Goal: Task Accomplishment & Management: Complete application form

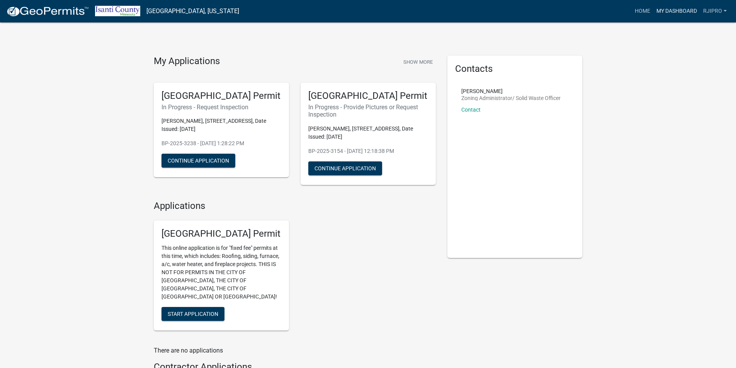
click at [682, 15] on link "My Dashboard" at bounding box center [677, 11] width 47 height 15
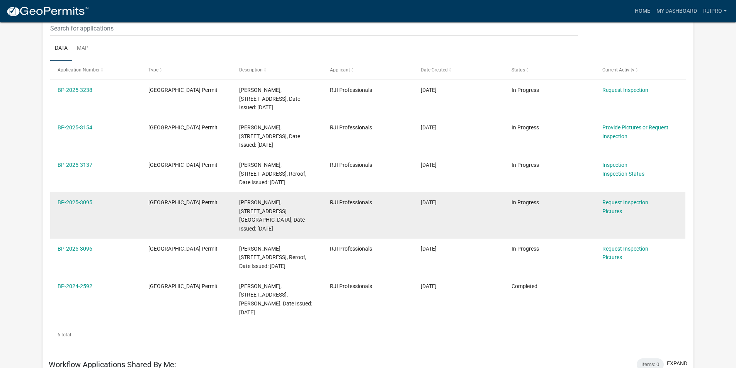
scroll to position [116, 0]
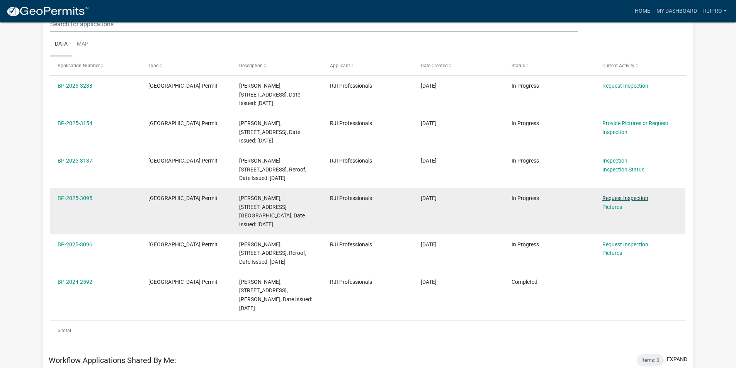
click at [619, 199] on link "Request Inspection" at bounding box center [626, 198] width 46 height 6
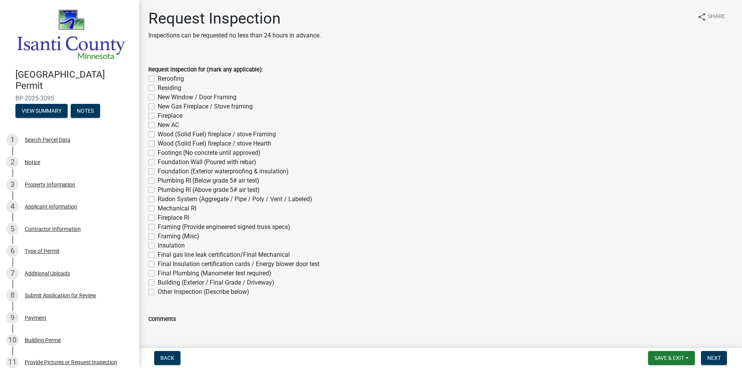
click at [158, 89] on label "Residing" at bounding box center [170, 87] width 24 height 9
click at [158, 89] on input "Residing" at bounding box center [160, 85] width 5 height 5
checkbox input "true"
checkbox input "false"
checkbox input "true"
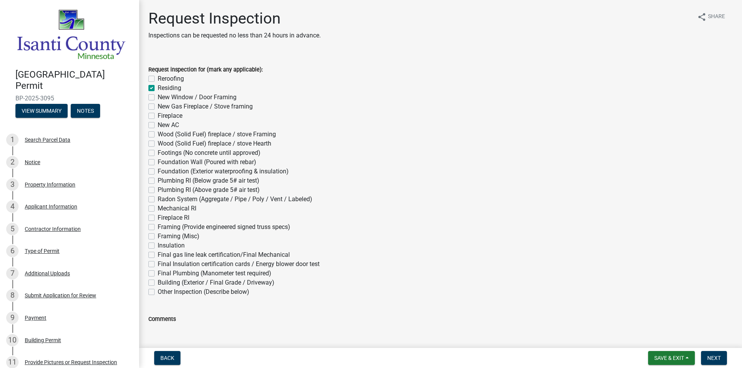
checkbox input "false"
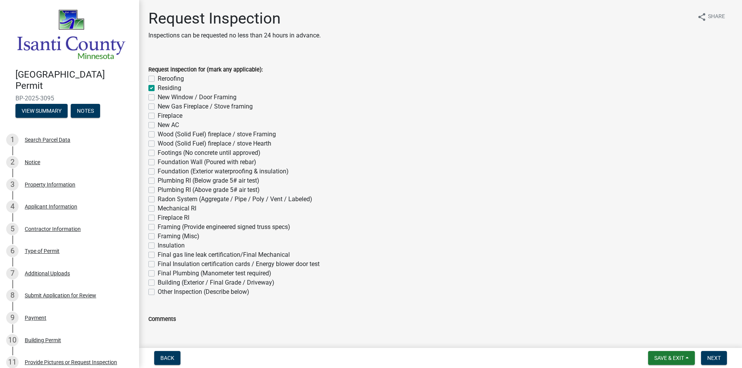
checkbox input "false"
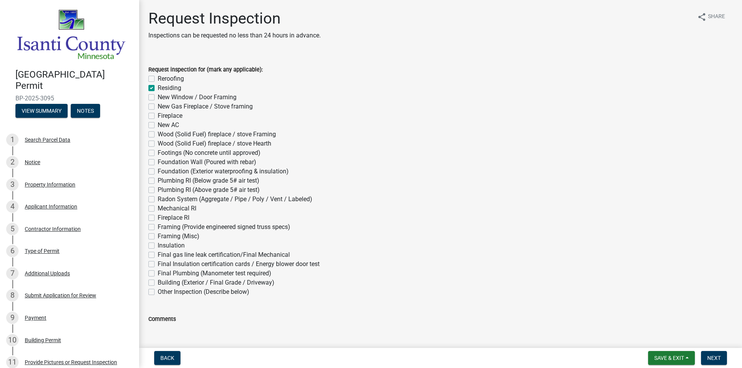
checkbox input "false"
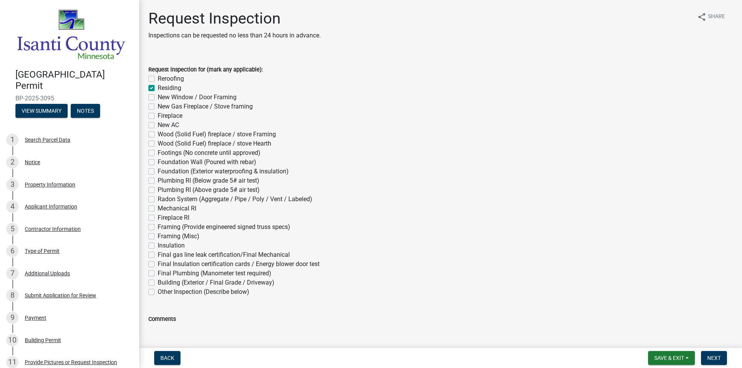
checkbox input "false"
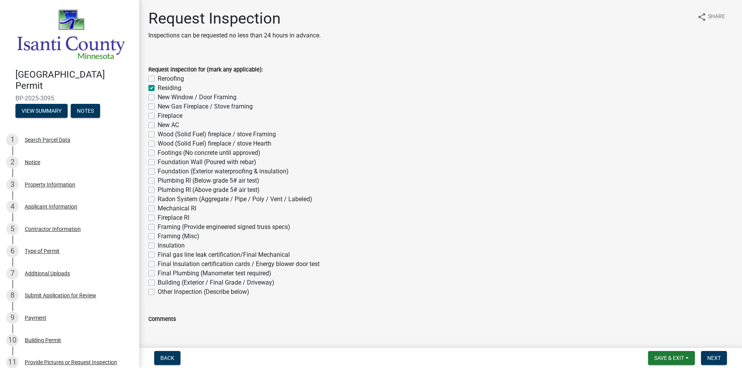
checkbox input "false"
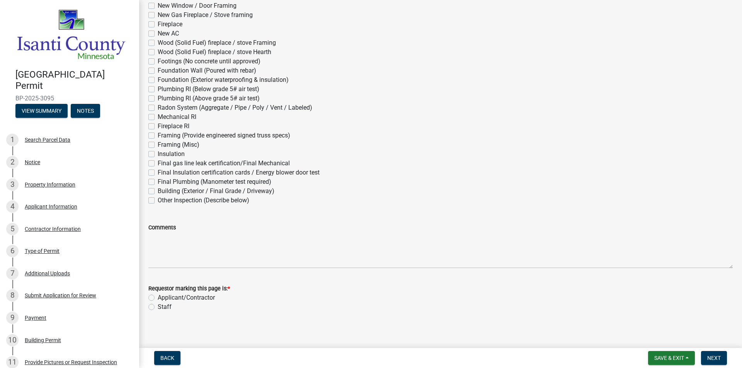
scroll to position [95, 0]
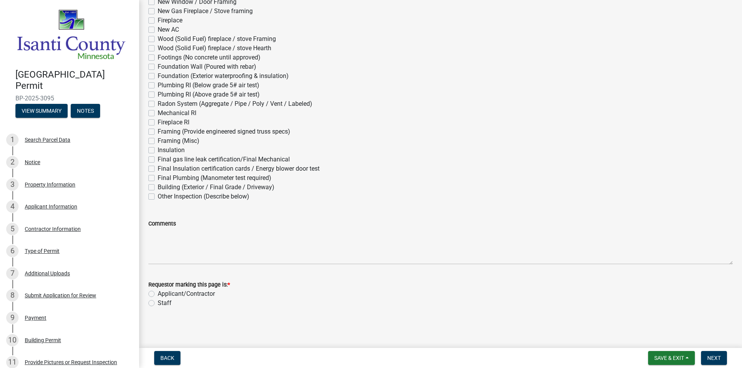
click at [158, 294] on label "Applicant/Contractor" at bounding box center [186, 293] width 57 height 9
click at [158, 294] on input "Applicant/Contractor" at bounding box center [160, 291] width 5 height 5
radio input "true"
click at [710, 357] on span "Next" at bounding box center [714, 358] width 14 height 6
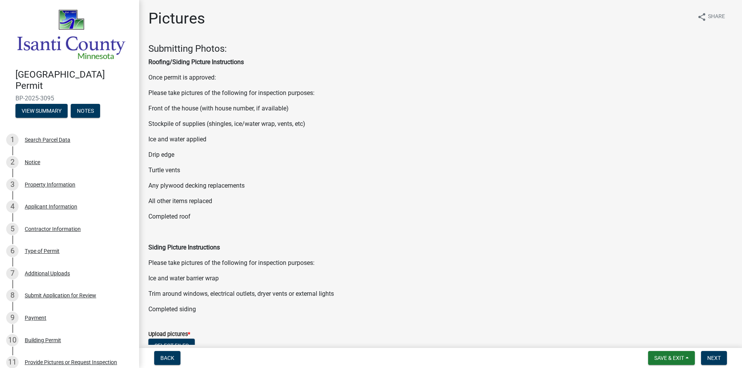
scroll to position [125, 0]
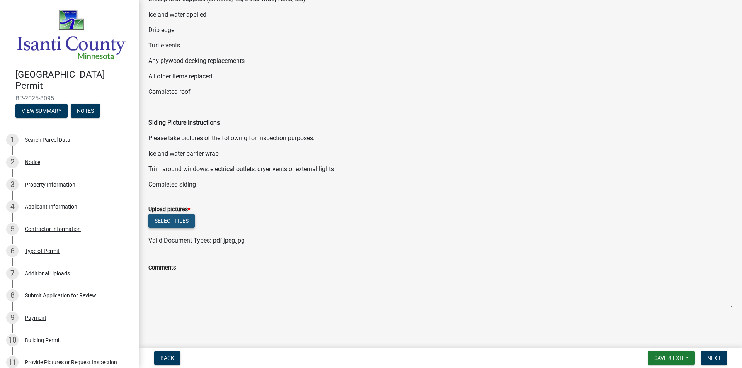
click at [172, 221] on button "Select files" at bounding box center [171, 221] width 46 height 14
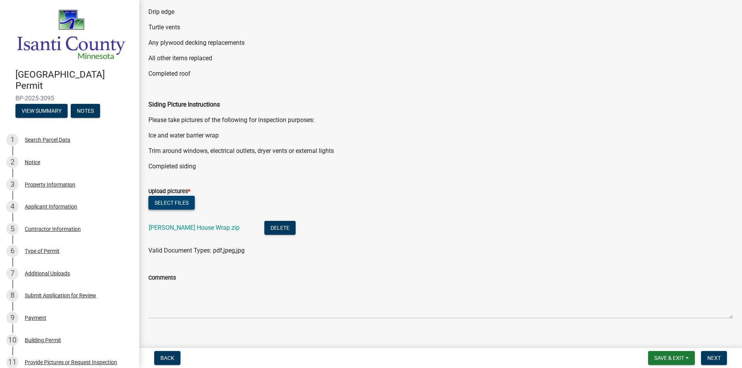
scroll to position [153, 0]
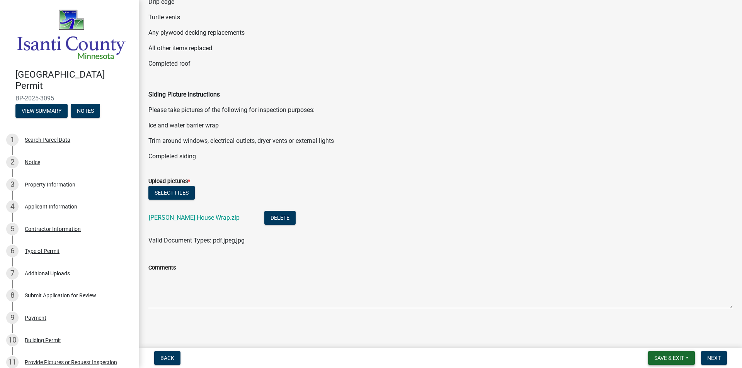
click at [683, 357] on span "Save & Exit" at bounding box center [669, 358] width 30 height 6
click at [660, 343] on button "Save & Exit" at bounding box center [664, 338] width 62 height 19
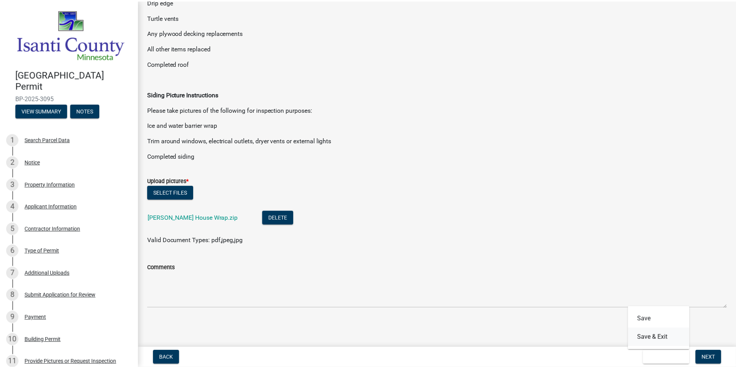
scroll to position [0, 0]
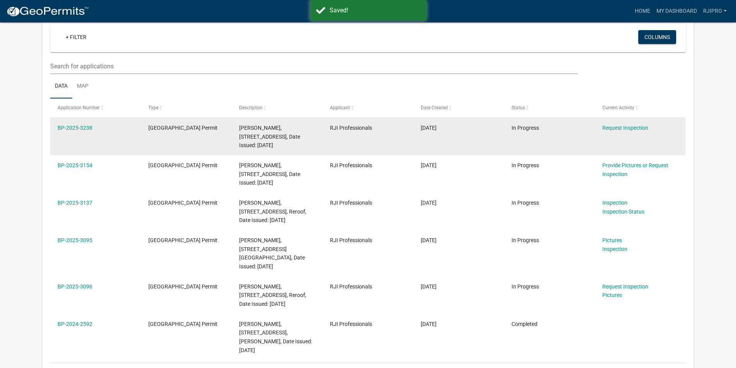
scroll to position [77, 0]
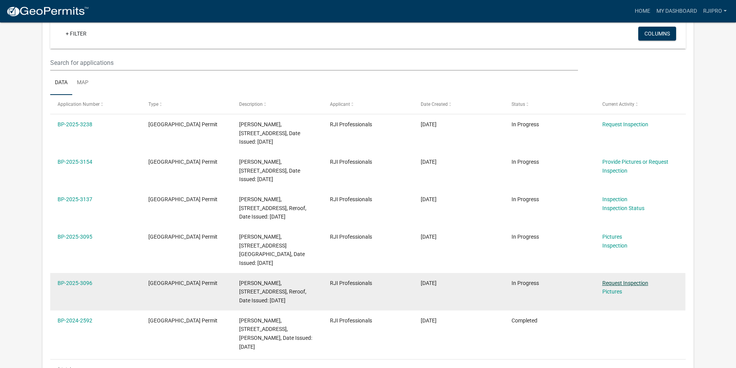
click at [633, 280] on link "Request Inspection" at bounding box center [626, 283] width 46 height 6
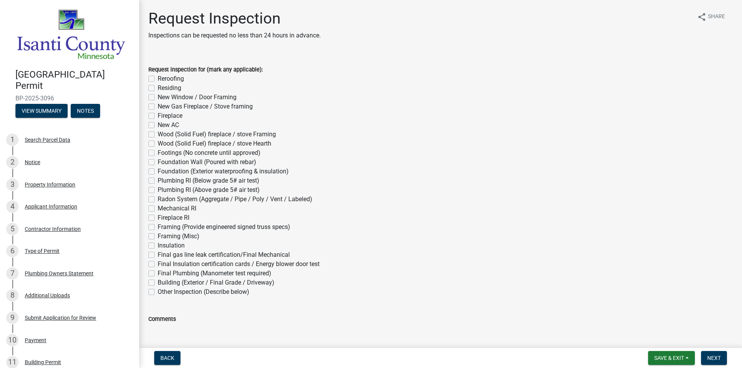
click at [158, 78] on label "Reroofing" at bounding box center [171, 78] width 26 height 9
click at [158, 78] on input "Reroofing" at bounding box center [160, 76] width 5 height 5
checkbox input "true"
checkbox input "false"
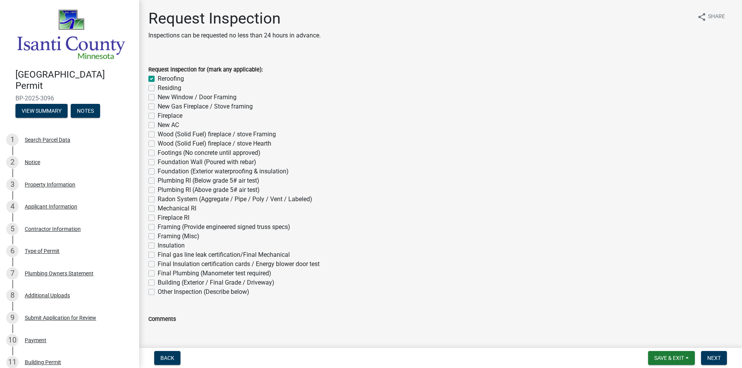
checkbox input "false"
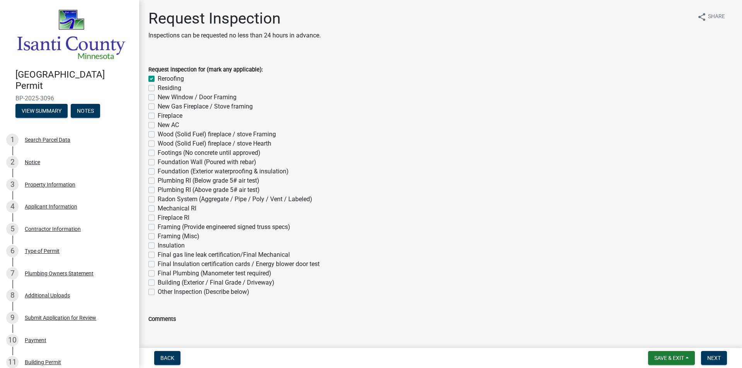
checkbox input "false"
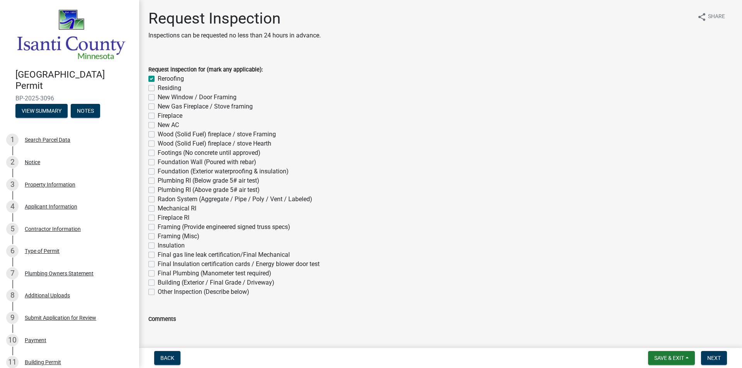
checkbox input "false"
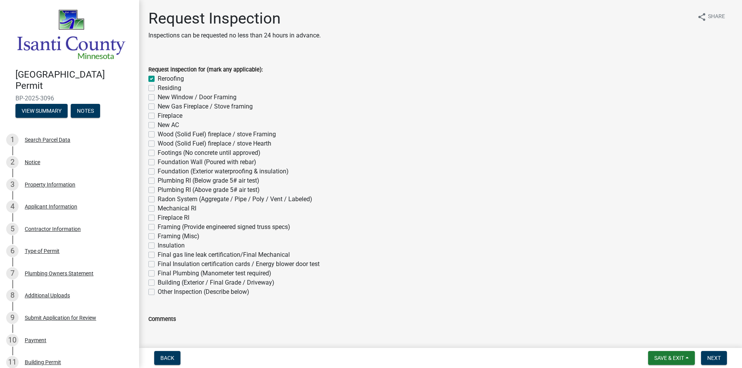
checkbox input "false"
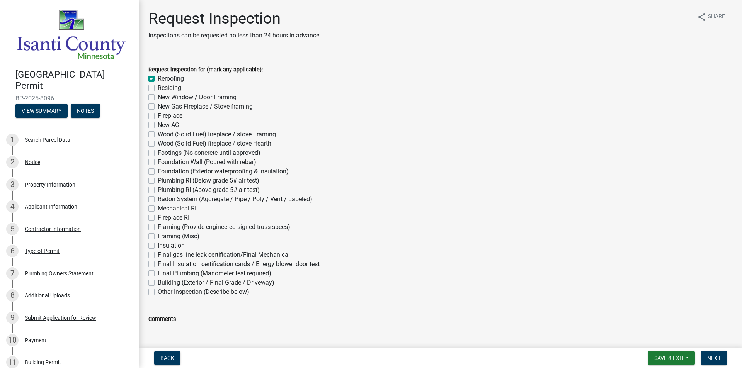
checkbox input "false"
drag, startPoint x: 715, startPoint y: 361, endPoint x: 346, endPoint y: 218, distance: 395.7
click at [354, 214] on wm-app "Isanti County Building Permit BP-2025-3096 View Summary Notes 1 Search Parcel D…" at bounding box center [371, 184] width 742 height 368
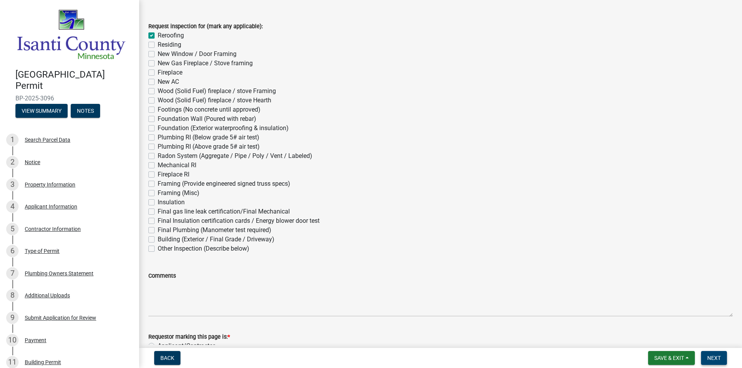
scroll to position [95, 0]
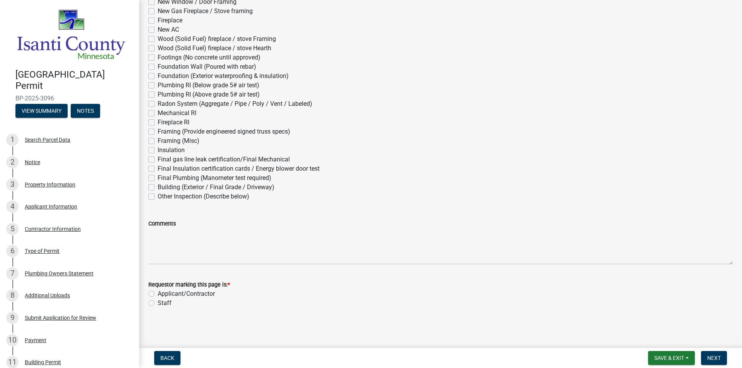
click at [158, 295] on label "Applicant/Contractor" at bounding box center [186, 293] width 57 height 9
click at [158, 294] on input "Applicant/Contractor" at bounding box center [160, 291] width 5 height 5
radio input "true"
click at [719, 356] on span "Next" at bounding box center [714, 358] width 14 height 6
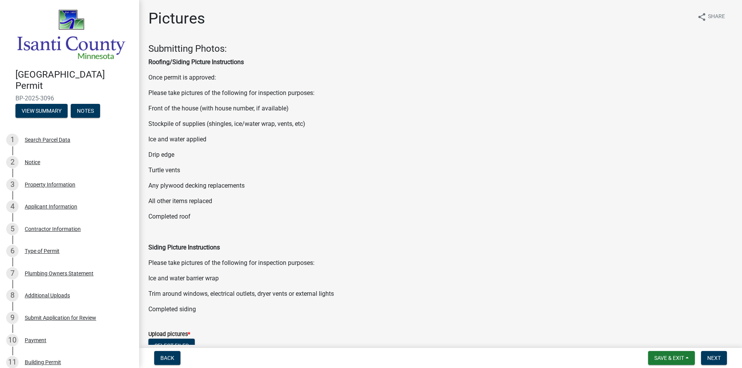
scroll to position [125, 0]
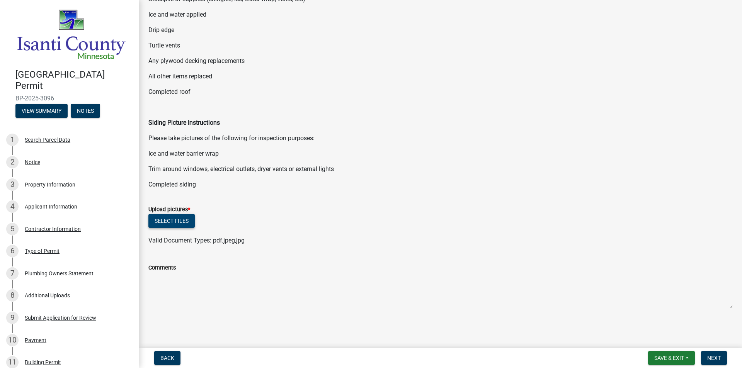
click at [174, 219] on button "Select files" at bounding box center [171, 221] width 46 height 14
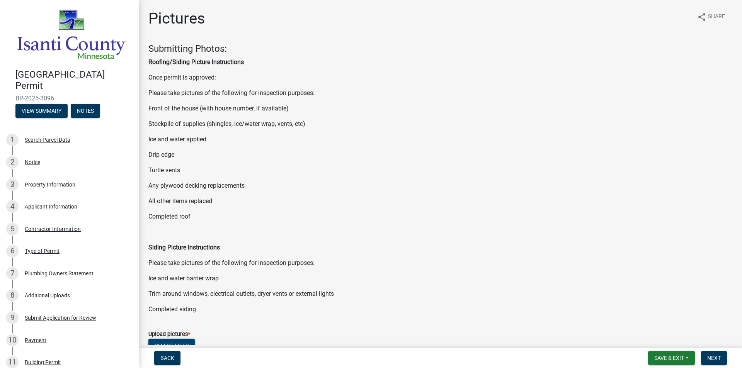
scroll to position [153, 0]
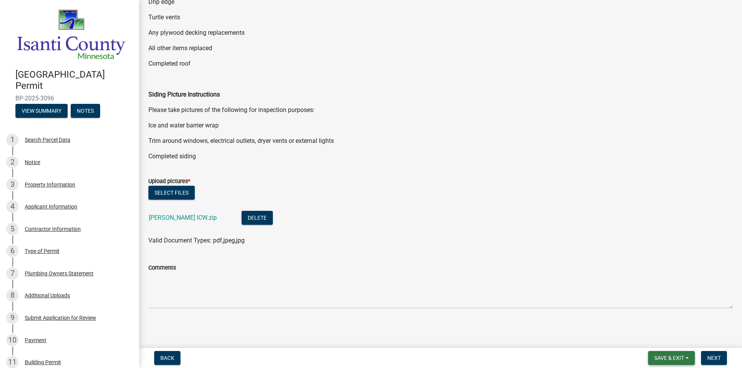
click at [679, 353] on button "Save & Exit" at bounding box center [671, 358] width 47 height 14
click at [664, 335] on button "Save & Exit" at bounding box center [664, 338] width 62 height 19
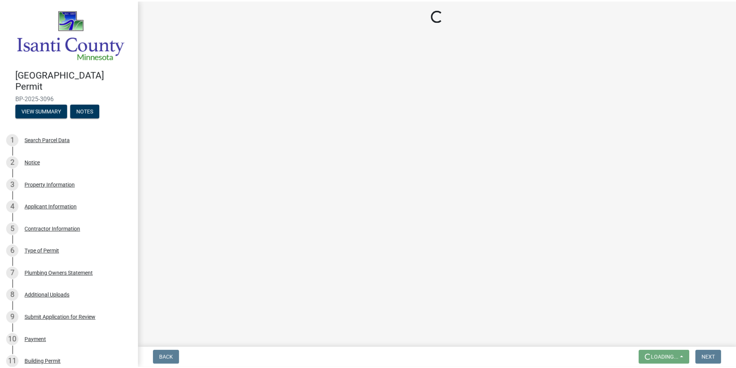
scroll to position [0, 0]
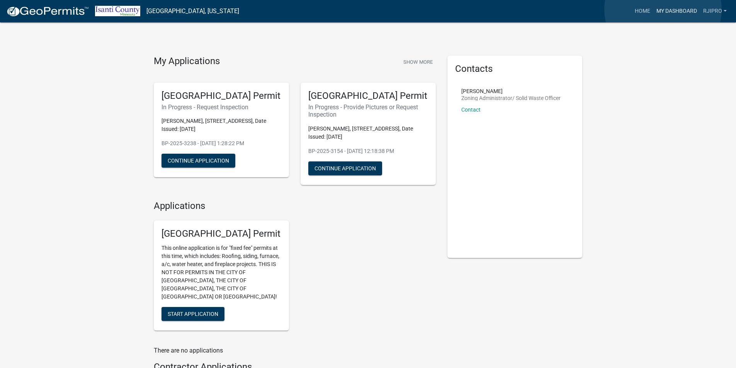
click at [664, 9] on link "My Dashboard" at bounding box center [677, 11] width 47 height 15
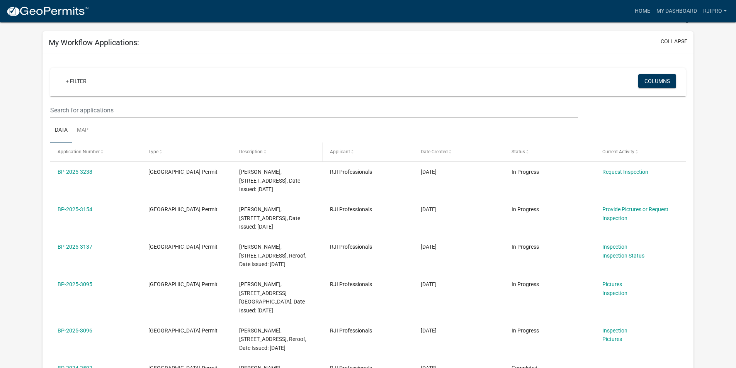
scroll to position [77, 0]
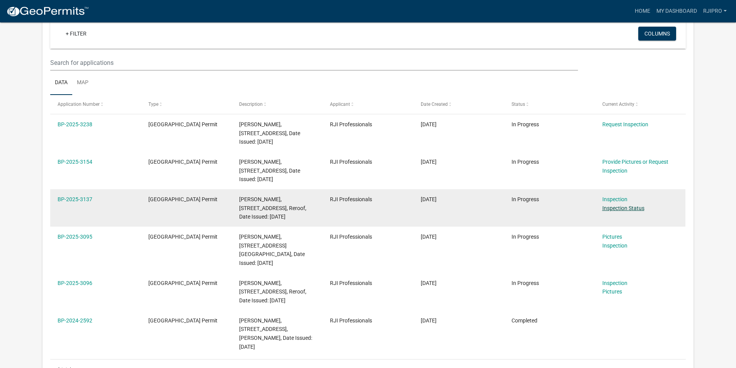
click at [617, 208] on link "Inspection Status" at bounding box center [624, 208] width 42 height 6
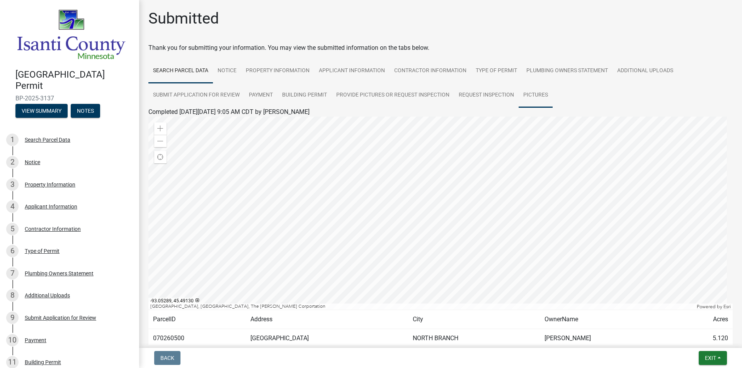
click at [544, 102] on link "Pictures" at bounding box center [536, 95] width 34 height 25
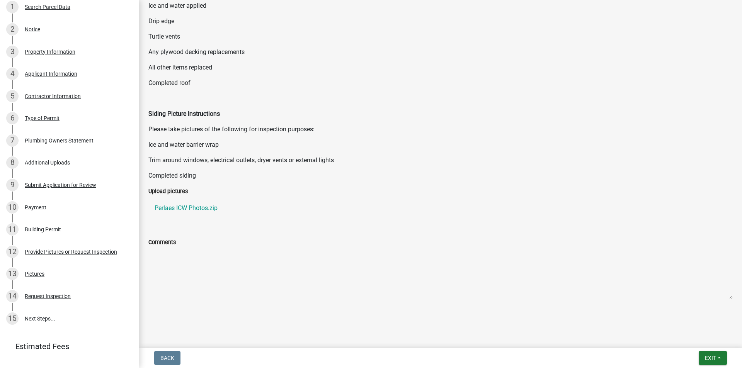
scroll to position [181, 0]
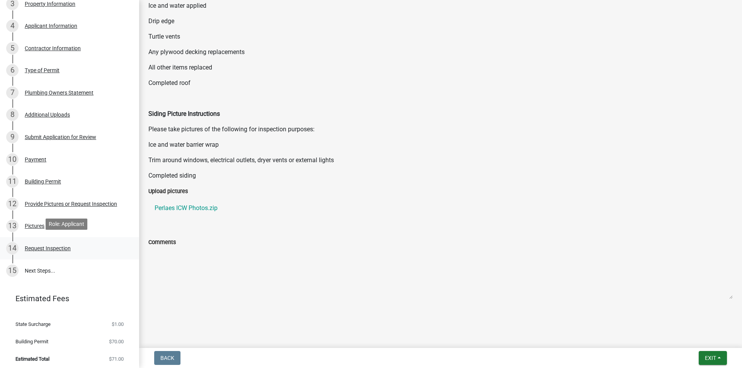
click at [41, 242] on div "14 Request Inspection" at bounding box center [66, 248] width 121 height 12
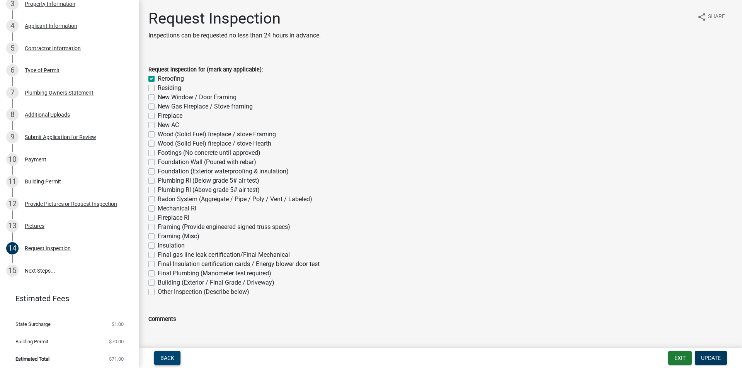
click at [172, 359] on span "Back" at bounding box center [167, 358] width 14 height 6
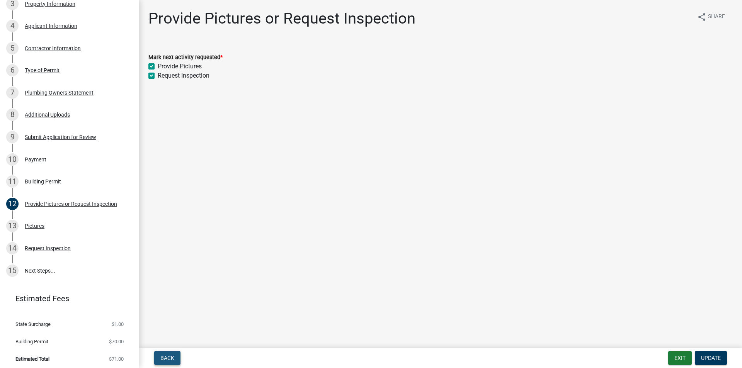
drag, startPoint x: 172, startPoint y: 359, endPoint x: 220, endPoint y: 262, distance: 108.0
click at [257, 273] on wm-app "[GEOGRAPHIC_DATA] Permit BP-2025-3137 View Summary Notes 1 Search Parcel Data 2…" at bounding box center [371, 184] width 742 height 368
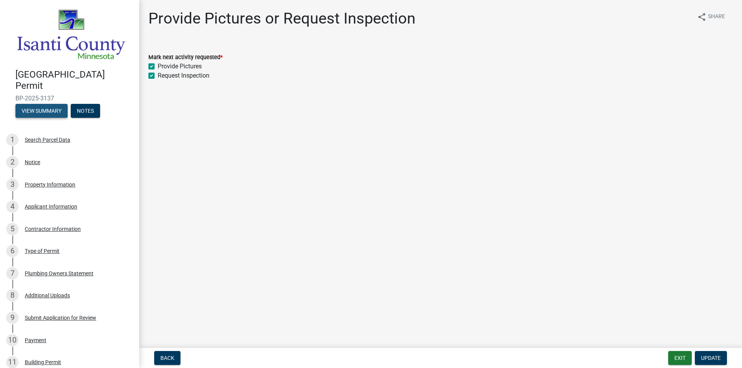
click at [44, 109] on button "View Summary" at bounding box center [41, 111] width 52 height 14
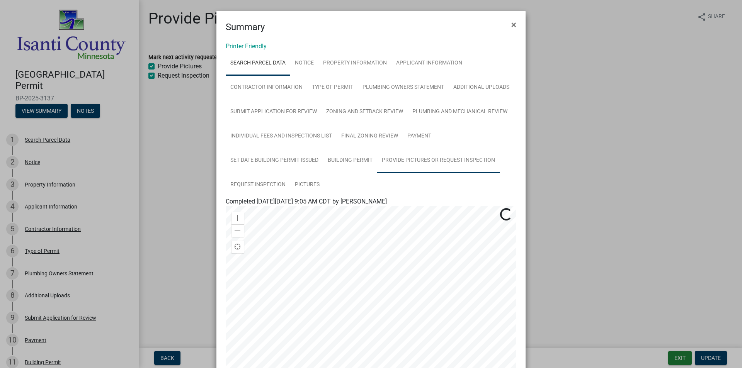
click at [424, 164] on link "Provide Pictures or Request Inspection" at bounding box center [438, 160] width 123 height 25
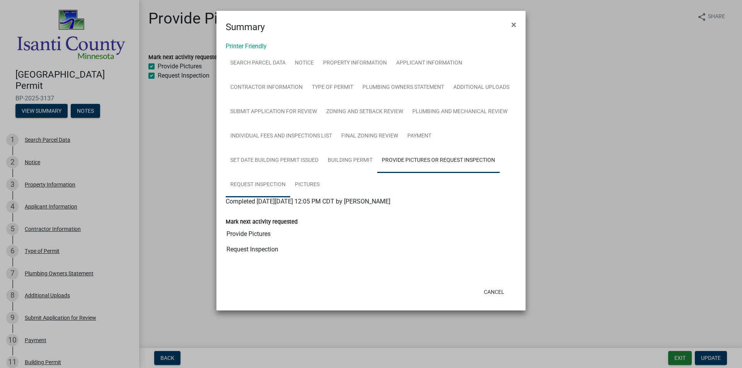
click at [278, 183] on link "Request Inspection" at bounding box center [258, 185] width 65 height 25
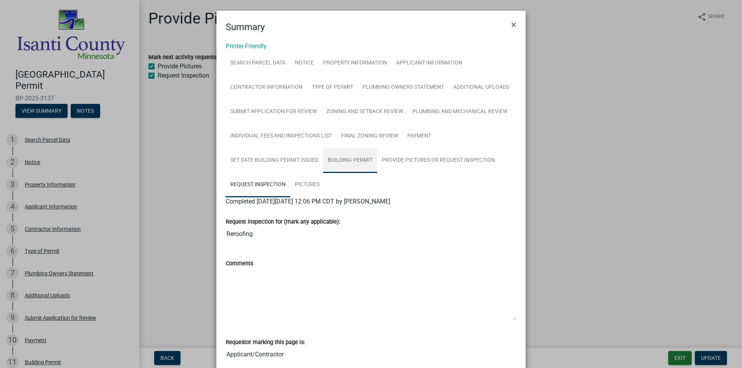
click at [344, 155] on link "Building Permit" at bounding box center [350, 160] width 54 height 25
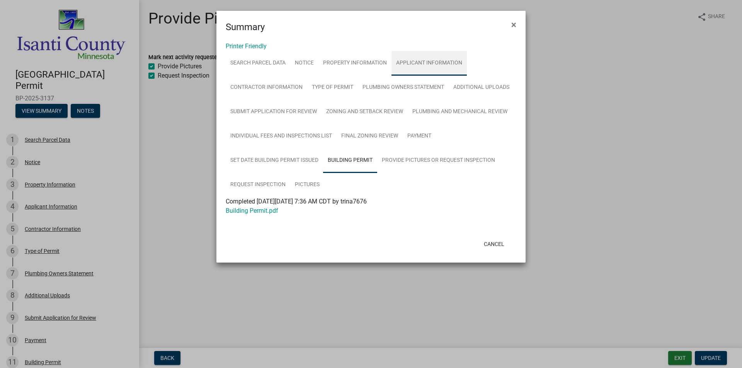
click at [415, 67] on link "Applicant Information" at bounding box center [429, 63] width 75 height 25
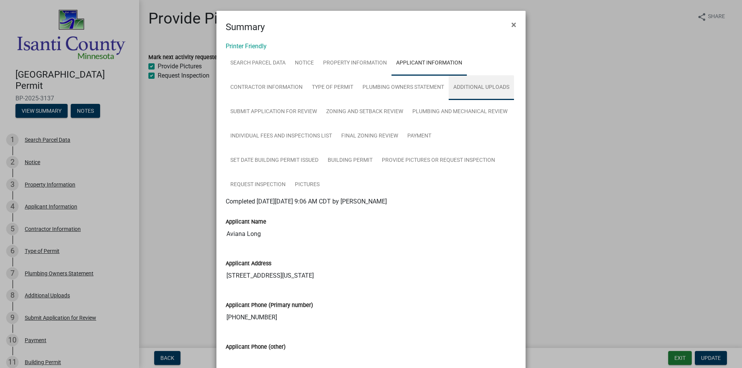
click at [489, 85] on link "Additional Uploads" at bounding box center [481, 87] width 65 height 25
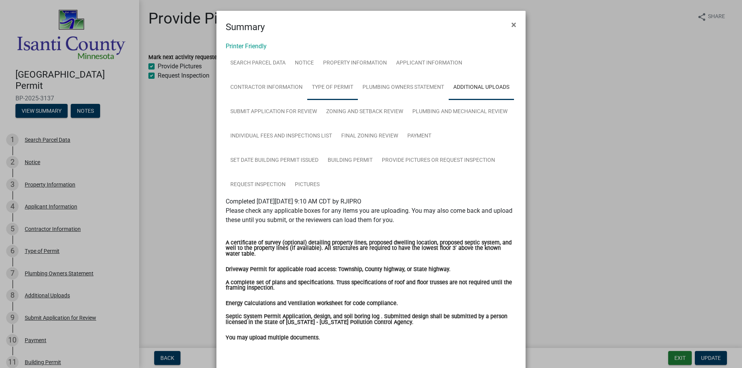
click at [318, 89] on link "Type of Permit" at bounding box center [332, 87] width 51 height 25
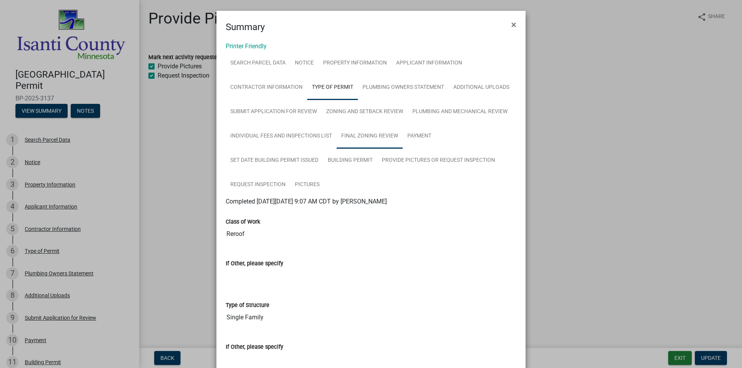
click at [371, 138] on link "Final Zoning Review" at bounding box center [370, 136] width 66 height 25
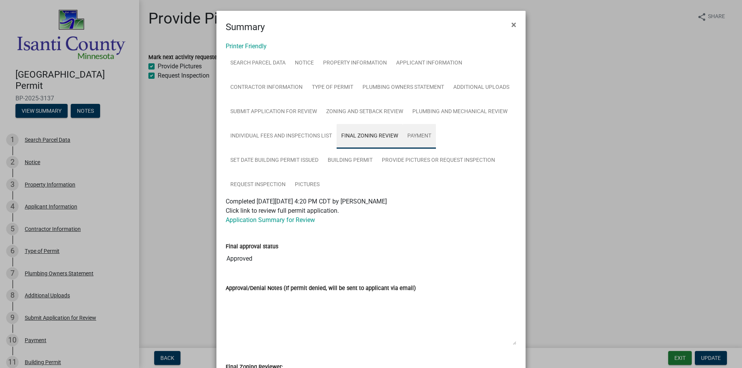
click at [420, 136] on link "Payment" at bounding box center [419, 136] width 33 height 25
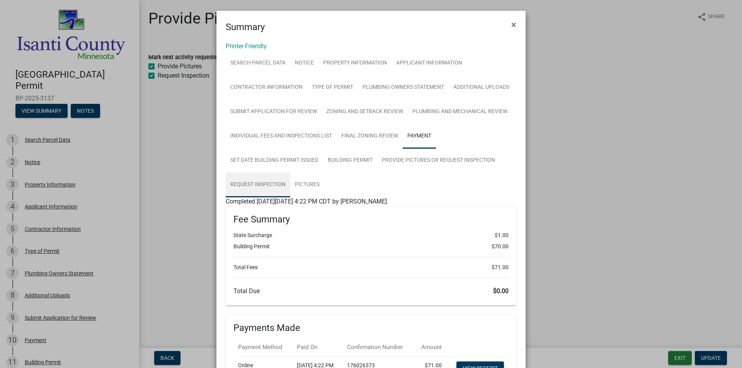
click at [260, 181] on link "Request Inspection" at bounding box center [258, 185] width 65 height 25
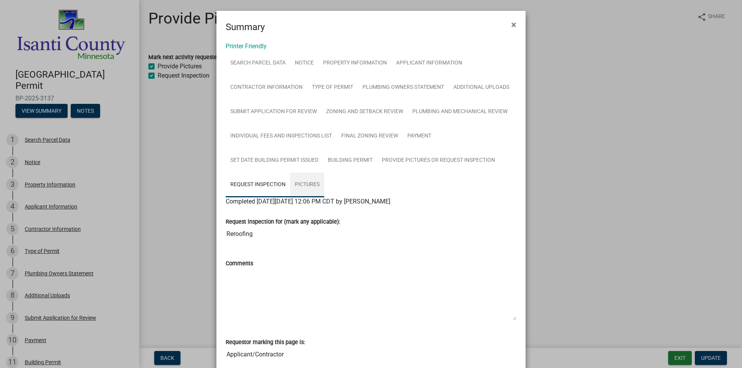
click at [311, 179] on link "Pictures" at bounding box center [307, 185] width 34 height 25
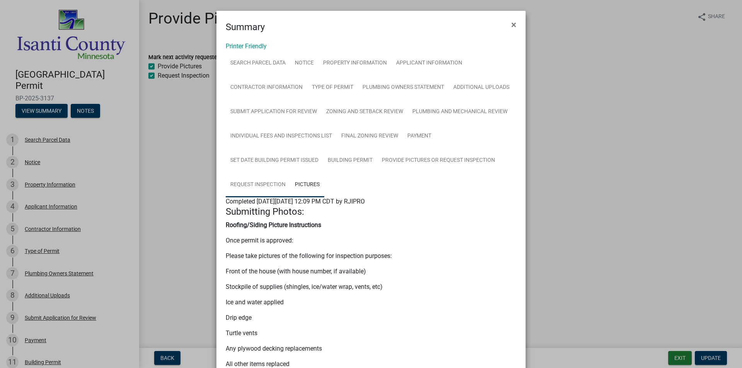
click at [266, 180] on link "Request Inspection" at bounding box center [258, 185] width 65 height 25
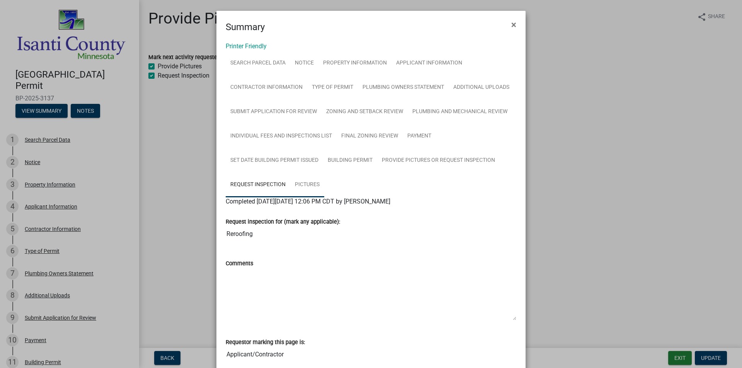
click at [299, 180] on link "Pictures" at bounding box center [307, 185] width 34 height 25
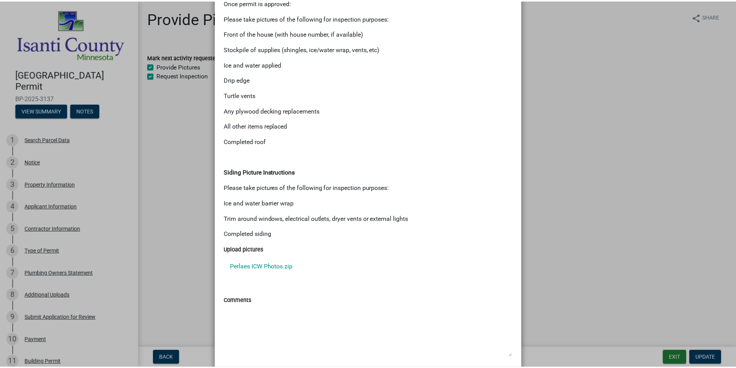
scroll to position [292, 0]
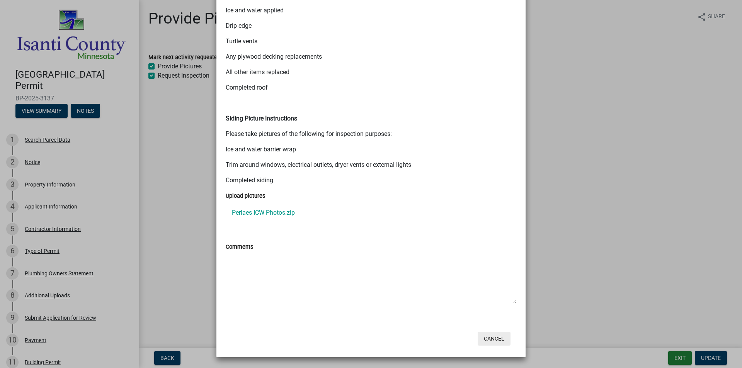
click at [489, 337] on button "Cancel" at bounding box center [494, 339] width 33 height 14
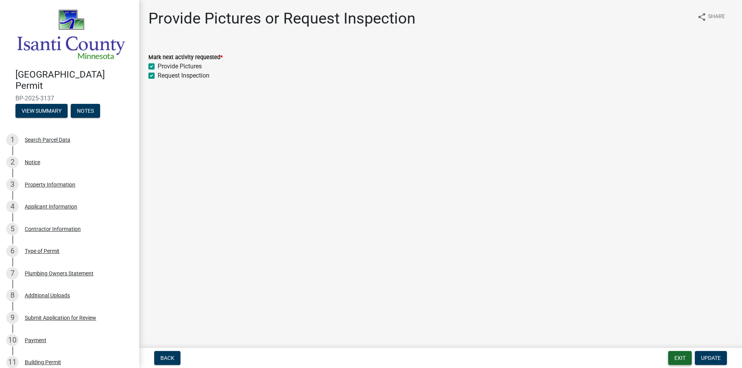
click at [677, 356] on button "Exit" at bounding box center [680, 358] width 24 height 14
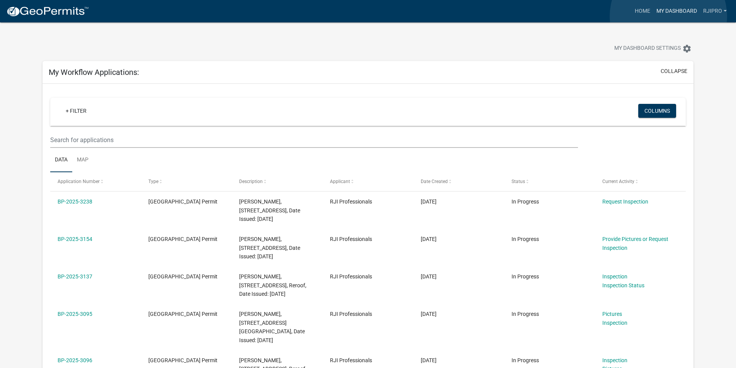
click at [669, 16] on link "My Dashboard" at bounding box center [677, 11] width 47 height 15
click at [671, 11] on link "My Dashboard" at bounding box center [677, 11] width 47 height 15
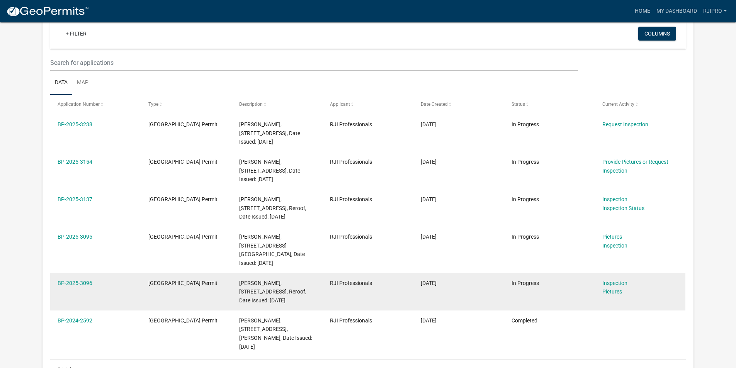
scroll to position [271, 0]
